Goal: Task Accomplishment & Management: Manage account settings

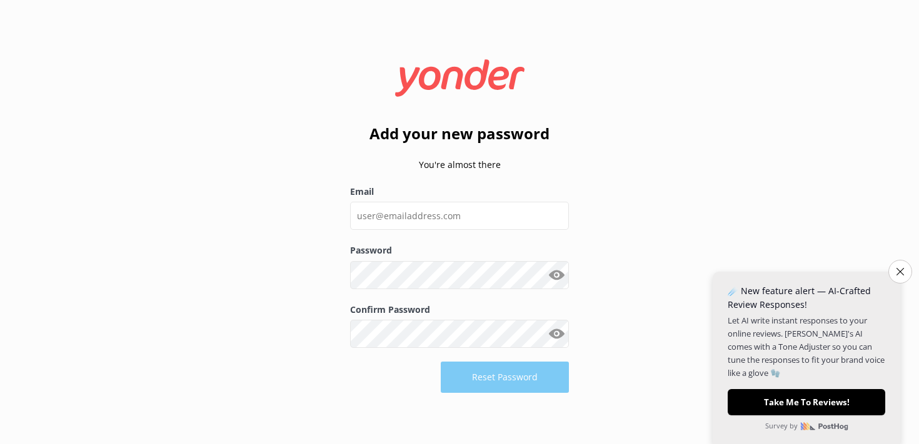
click at [594, 209] on div "Add your new password You're almost there Email Password Show password Confirm …" at bounding box center [459, 222] width 919 height 444
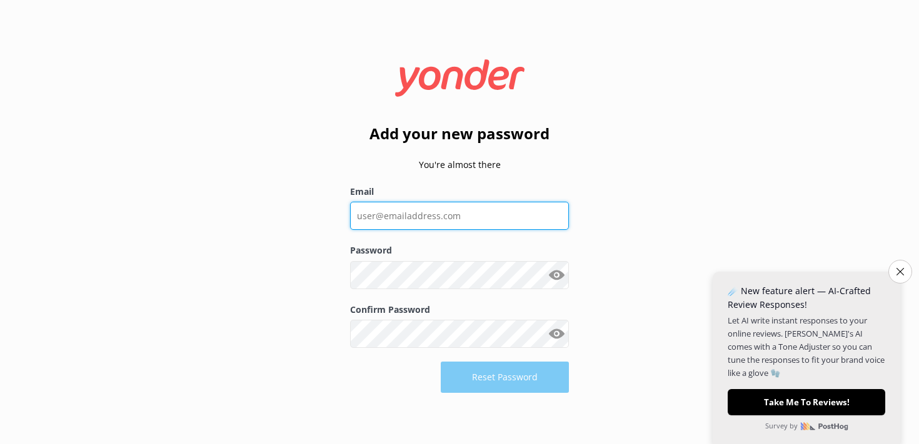
click at [502, 213] on input "Email" at bounding box center [459, 216] width 219 height 28
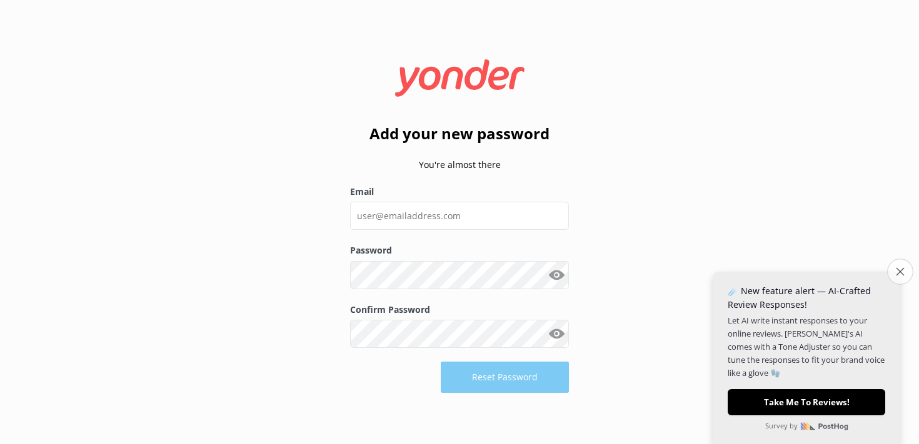
click at [901, 278] on button "Close survey" at bounding box center [900, 272] width 26 height 26
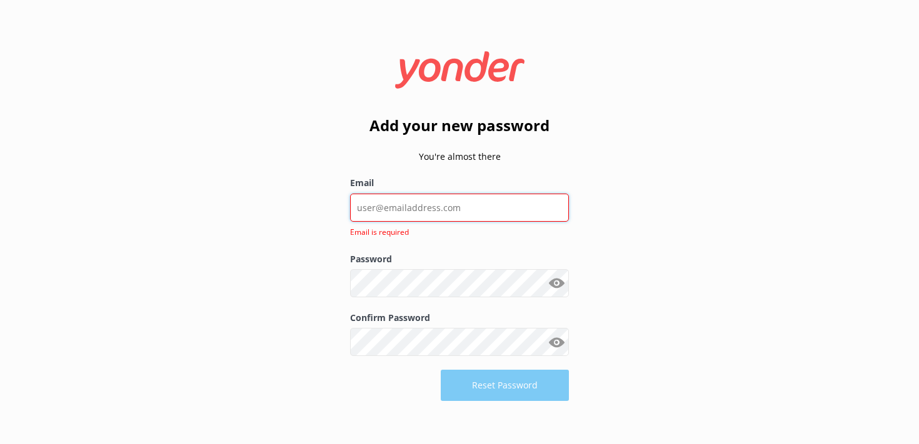
click at [423, 207] on input "Email" at bounding box center [459, 208] width 219 height 28
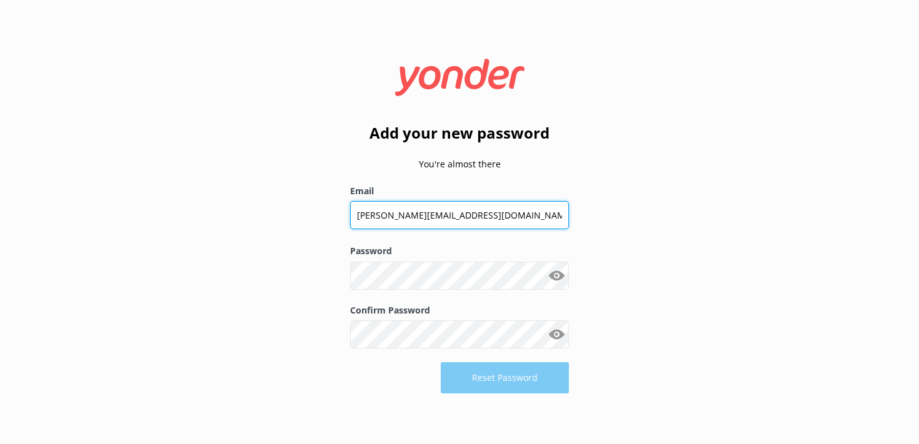
type input "[PERSON_NAME][EMAIL_ADDRESS][DOMAIN_NAME]"
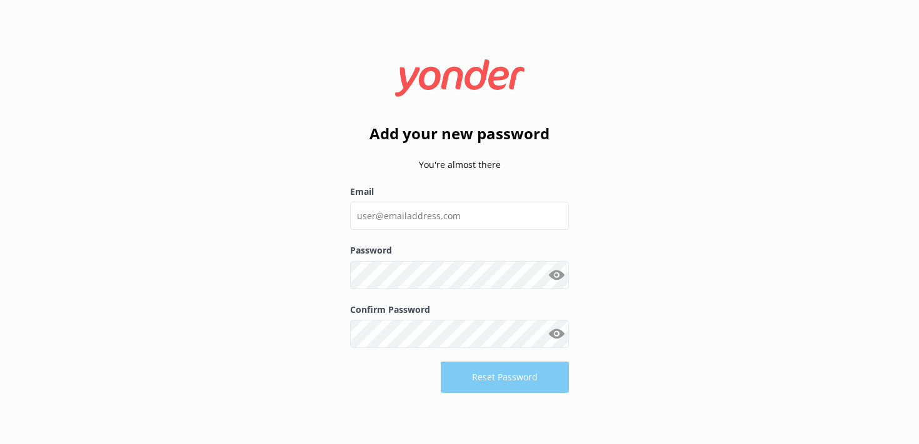
click at [405, 397] on form "Add your new password You're almost there Email Password Show password Confirm …" at bounding box center [459, 222] width 219 height 359
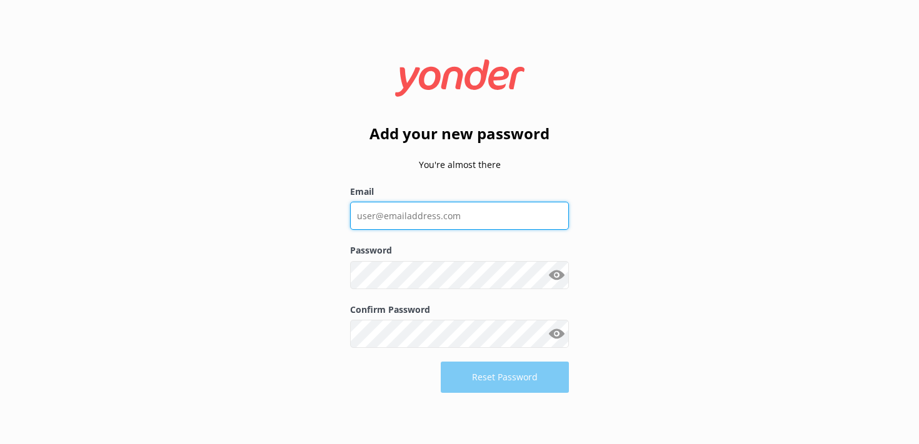
click at [510, 219] on input "Email" at bounding box center [459, 216] width 219 height 28
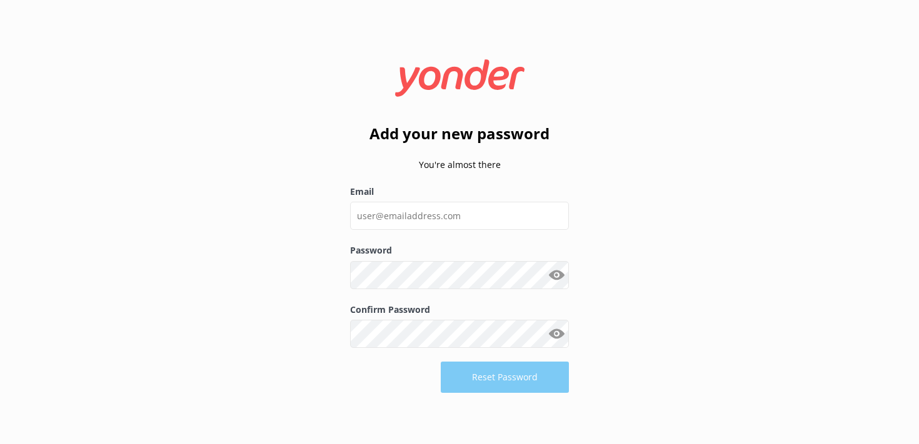
click at [511, 381] on div "Reset Password" at bounding box center [459, 377] width 219 height 31
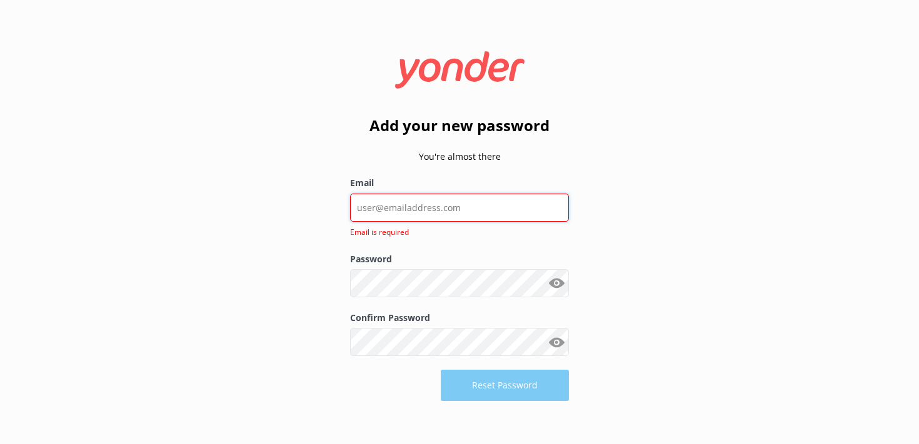
click at [364, 202] on input "Email" at bounding box center [459, 208] width 219 height 28
type input "j"
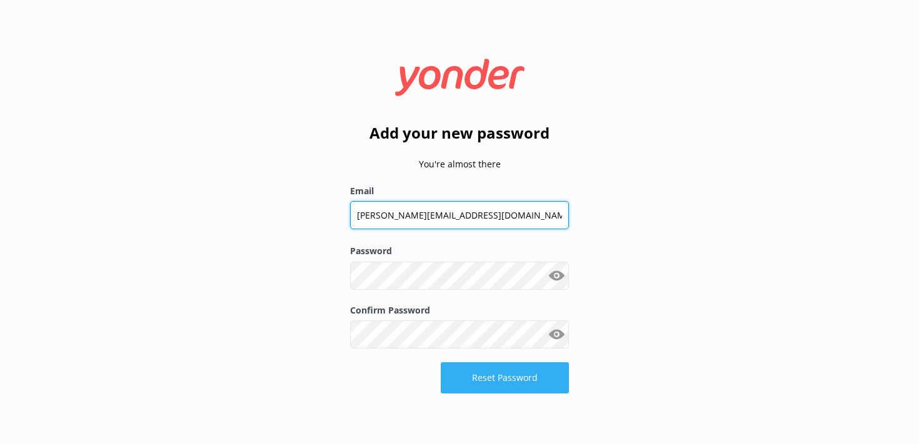
type input "[PERSON_NAME][EMAIL_ADDRESS][DOMAIN_NAME]"
click at [458, 386] on button "Reset Password" at bounding box center [505, 378] width 128 height 31
